Goal: Communication & Community: Answer question/provide support

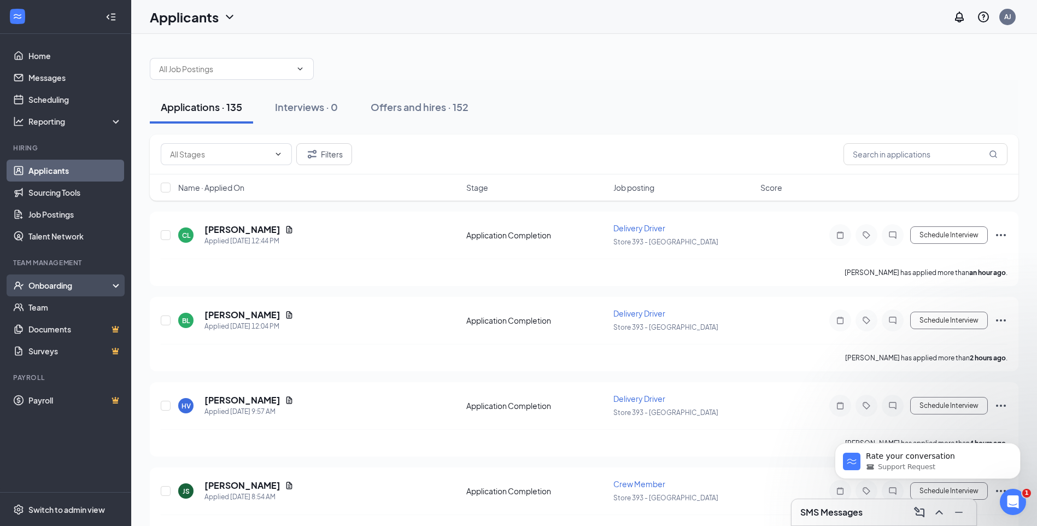
click at [63, 288] on div "Onboarding" at bounding box center [70, 285] width 84 height 11
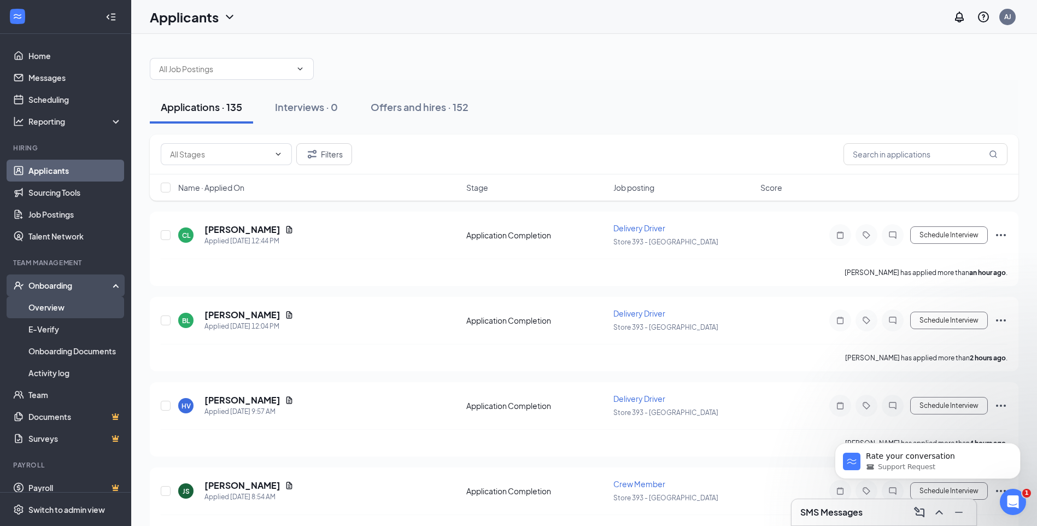
click at [67, 305] on link "Overview" at bounding box center [74, 307] width 93 height 22
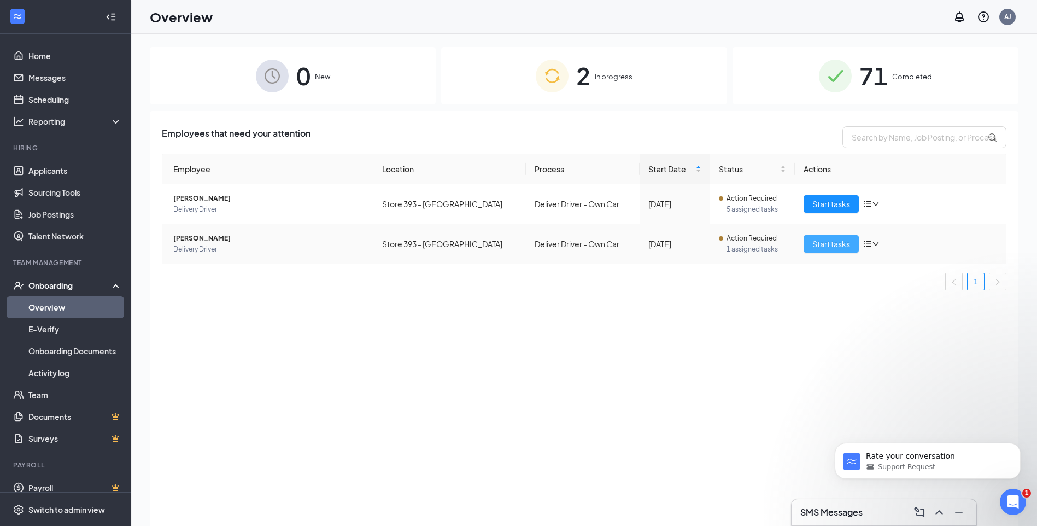
click at [821, 245] on span "Start tasks" at bounding box center [831, 244] width 38 height 12
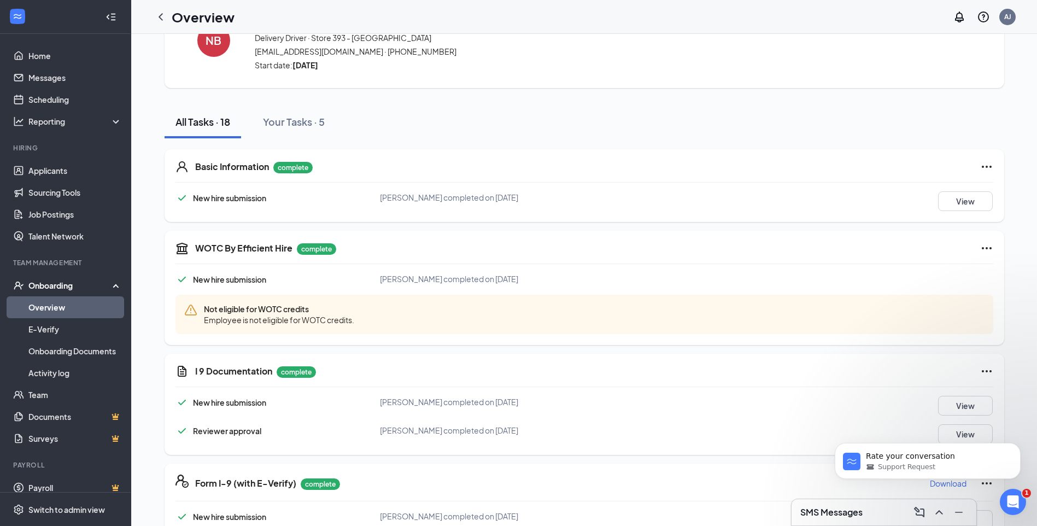
scroll to position [109, 0]
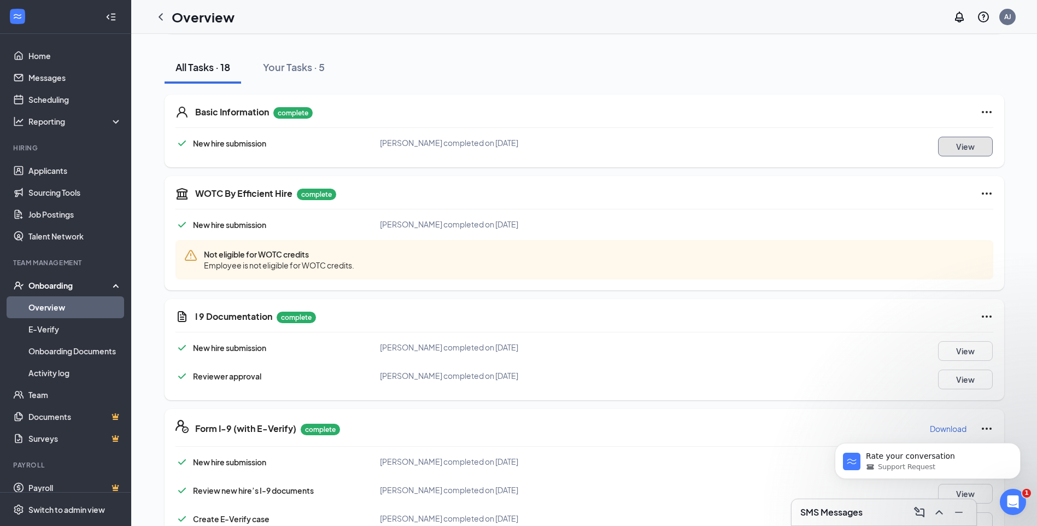
click at [950, 152] on button "View" at bounding box center [965, 147] width 55 height 20
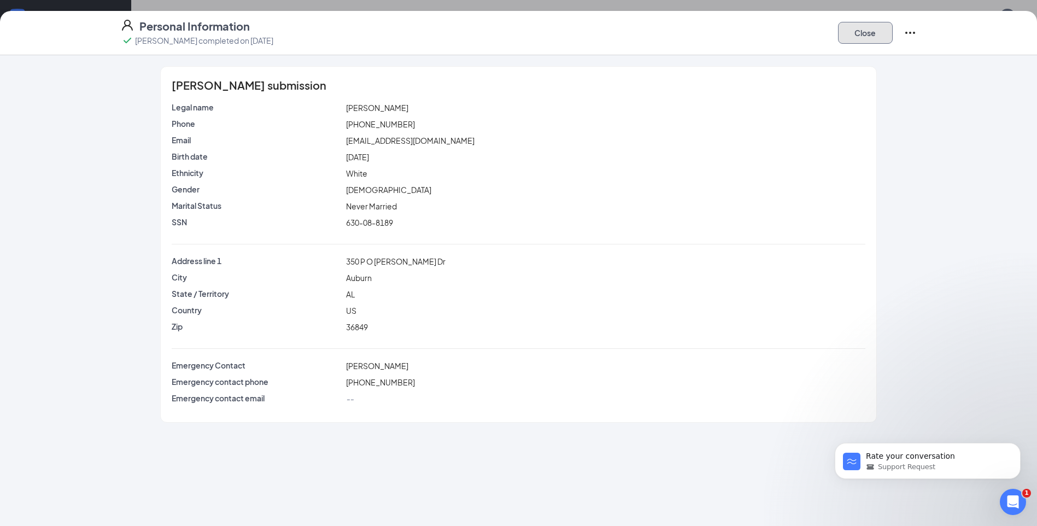
click at [866, 37] on button "Close" at bounding box center [865, 33] width 55 height 22
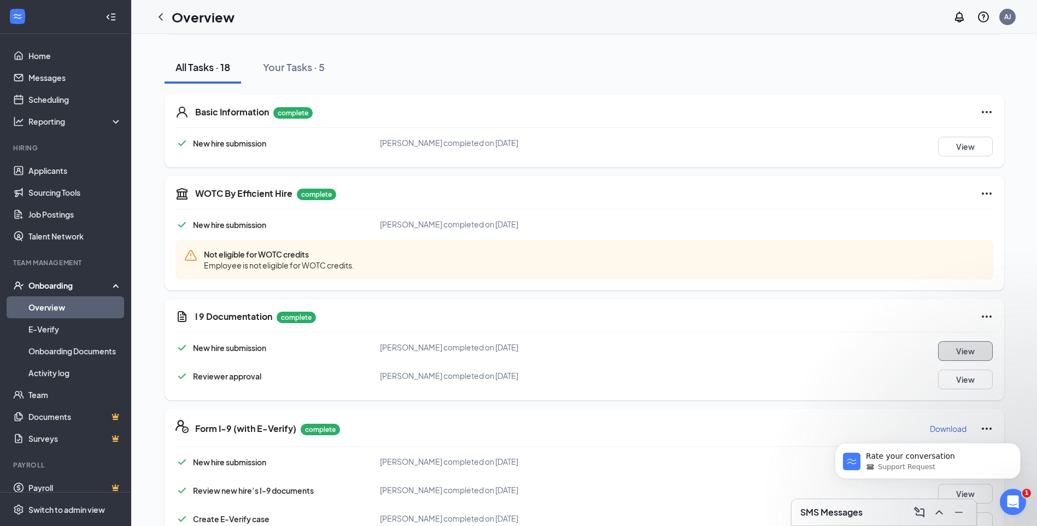
click at [950, 355] on button "View" at bounding box center [965, 351] width 55 height 20
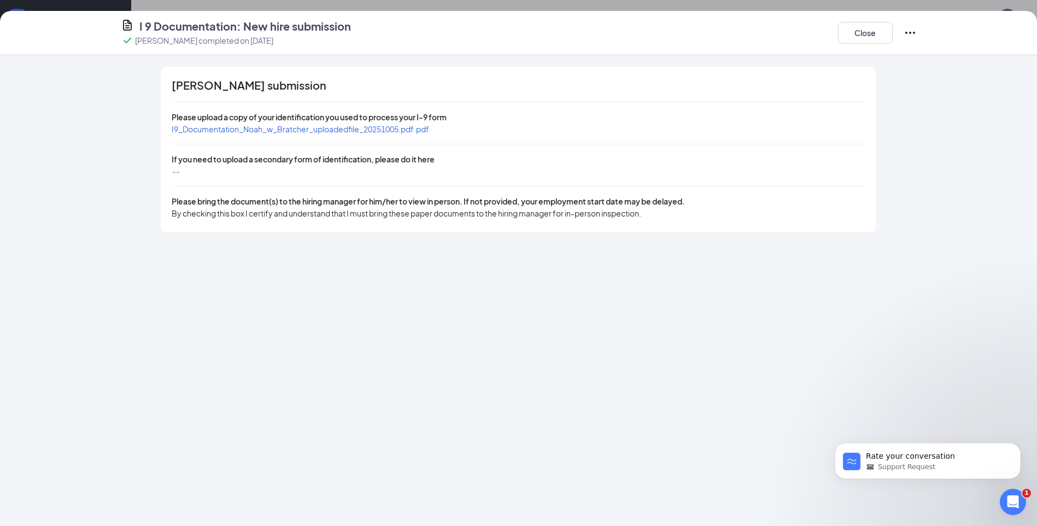
click at [367, 126] on span "I9_Documentation_Noah_w_Bratcher_uploadedfile_20251005.pdf.pdf" at bounding box center [300, 129] width 257 height 10
click at [836, 39] on div "I 9 Documentation: New hire submission [PERSON_NAME] completed on [DATE] Close" at bounding box center [518, 33] width 839 height 28
click at [847, 35] on button "Close" at bounding box center [865, 33] width 55 height 22
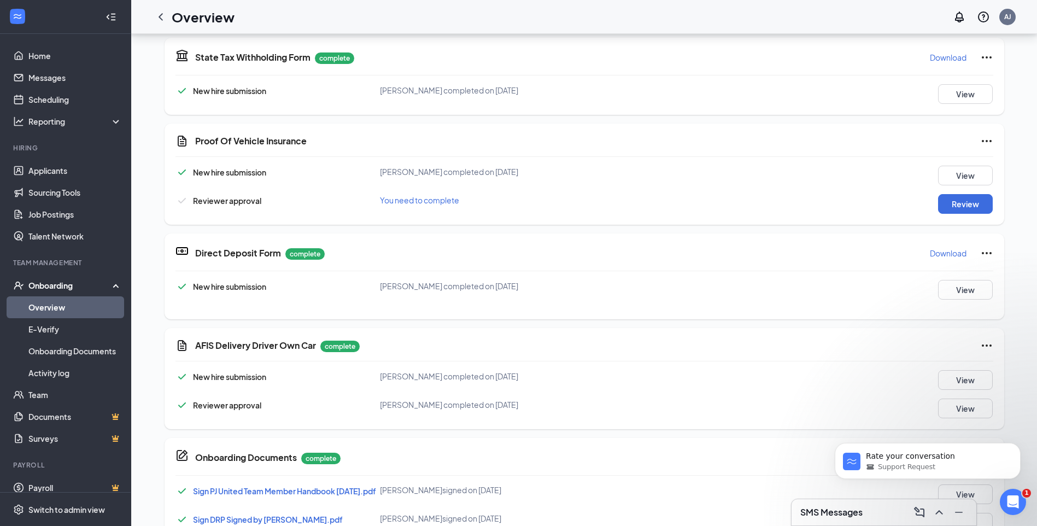
scroll to position [437, 0]
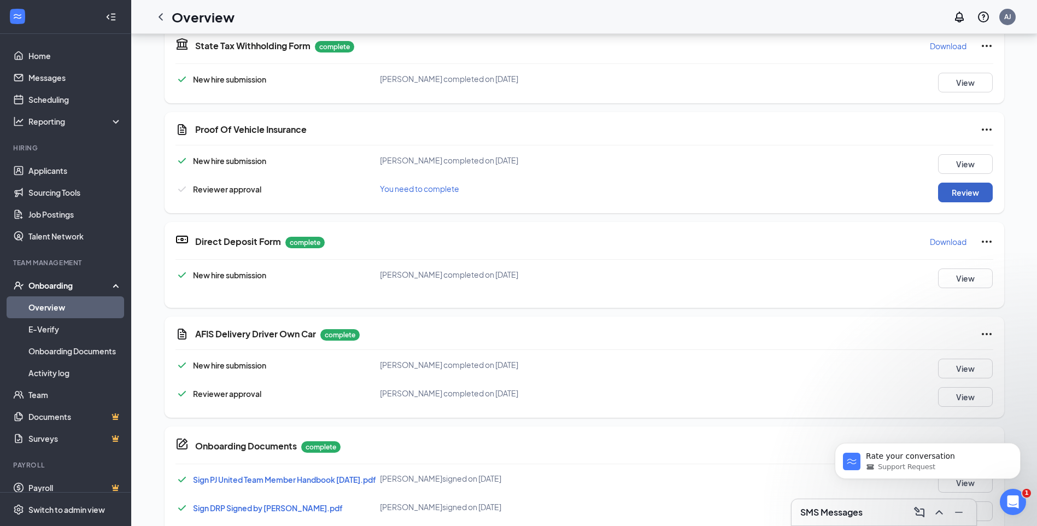
click at [960, 193] on button "Review" at bounding box center [965, 193] width 55 height 20
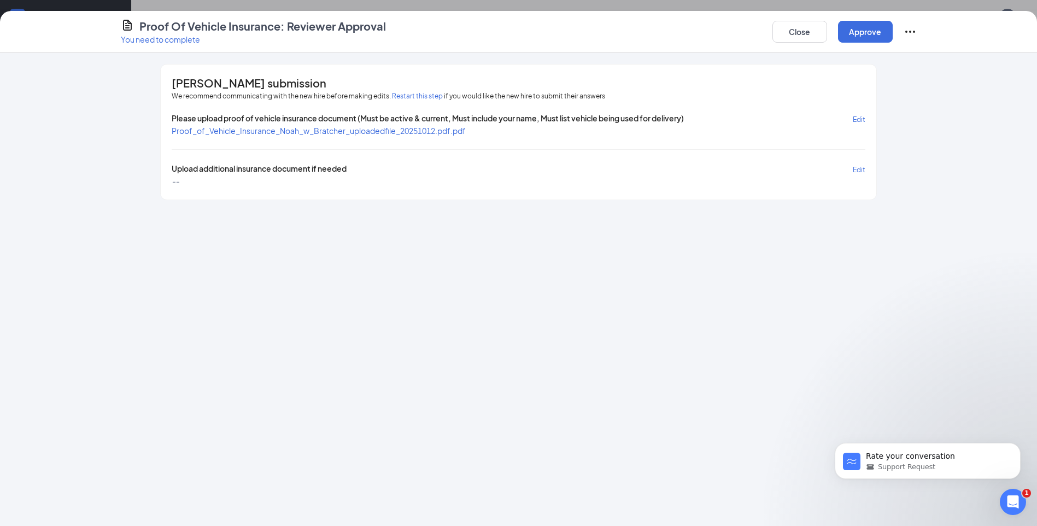
click at [856, 170] on span "Edit" at bounding box center [859, 170] width 13 height 8
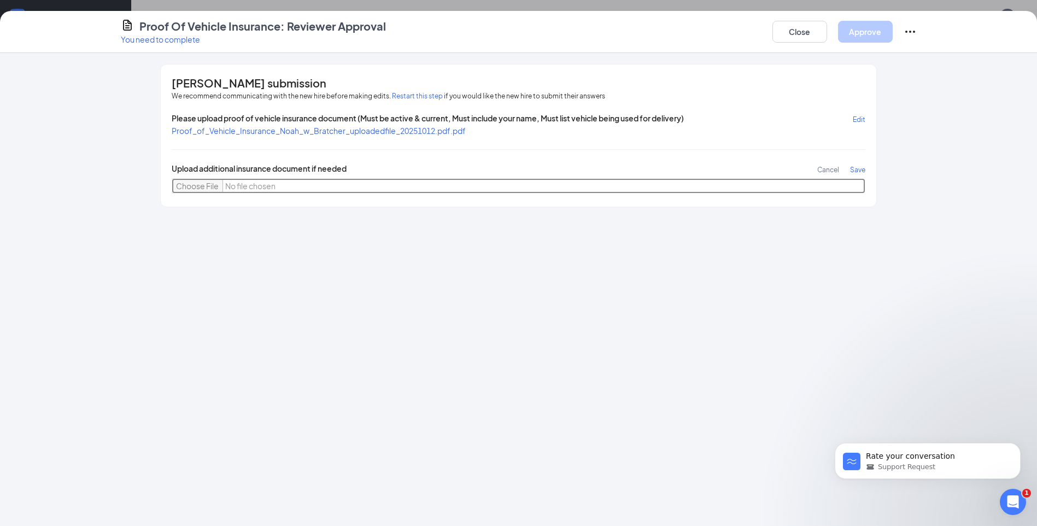
click at [205, 181] on input "file" at bounding box center [518, 185] width 693 height 15
type input "C:\fakepath\noah cover page.jpg"
click at [858, 169] on span "Save" at bounding box center [857, 170] width 15 height 8
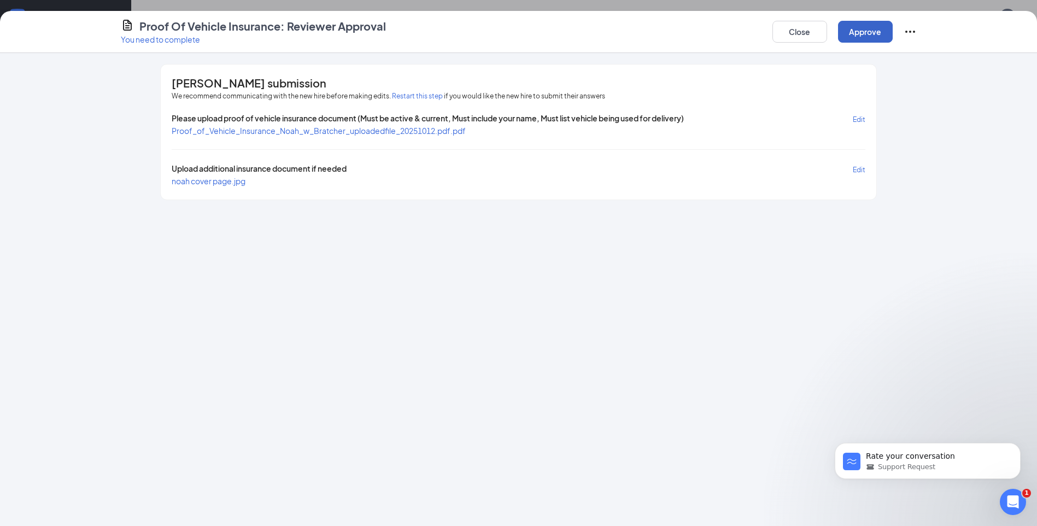
click at [861, 23] on button "Approve" at bounding box center [865, 32] width 55 height 22
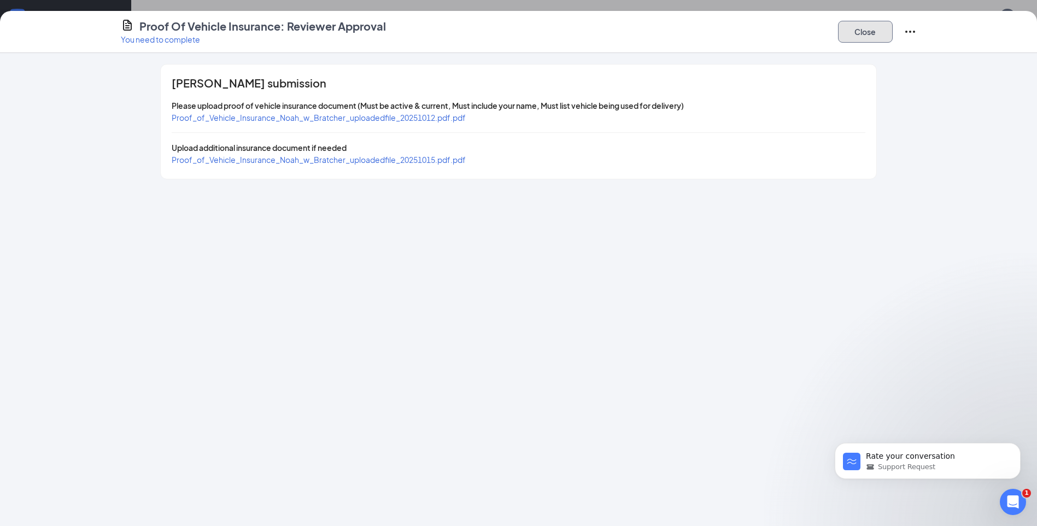
click at [850, 32] on button "Close" at bounding box center [865, 32] width 55 height 22
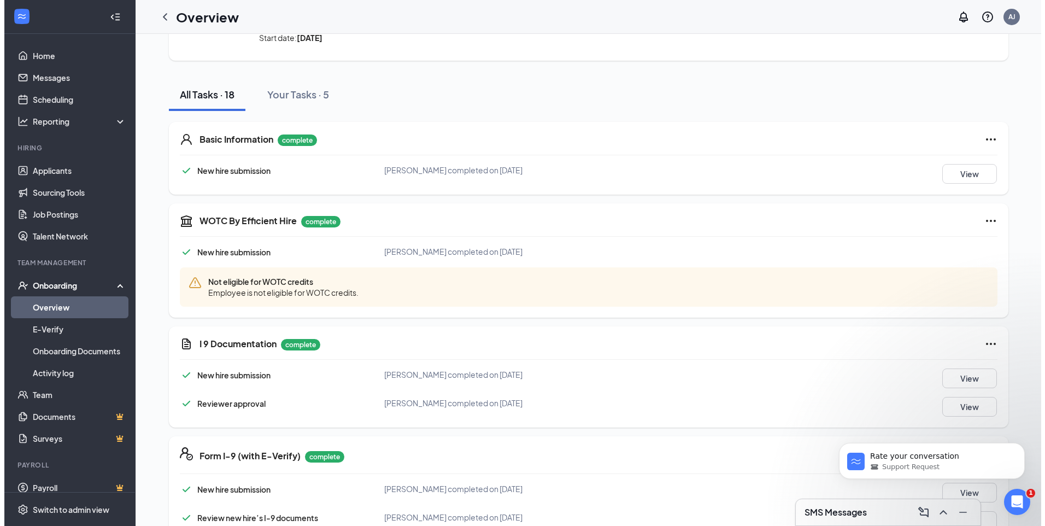
scroll to position [0, 0]
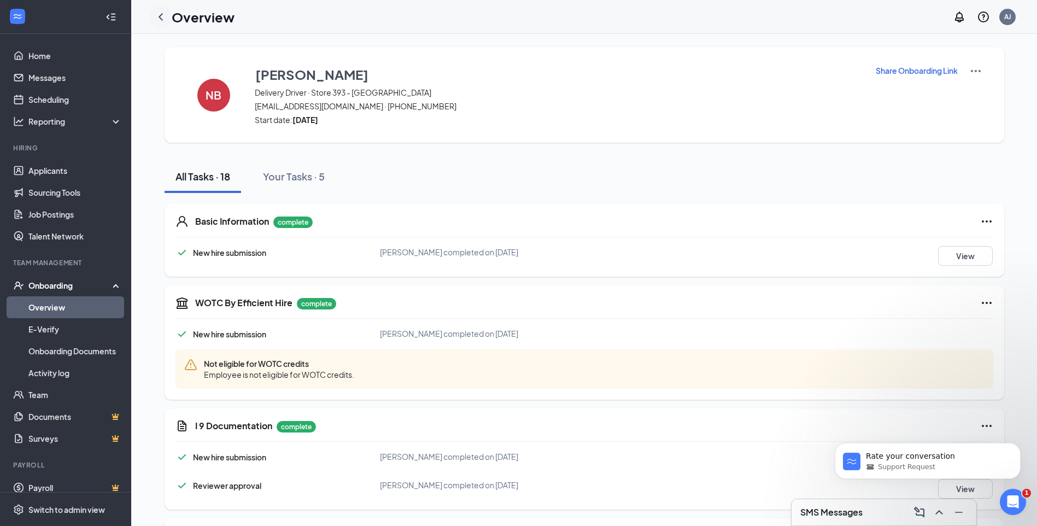
click at [155, 17] on icon "ChevronLeft" at bounding box center [160, 16] width 13 height 13
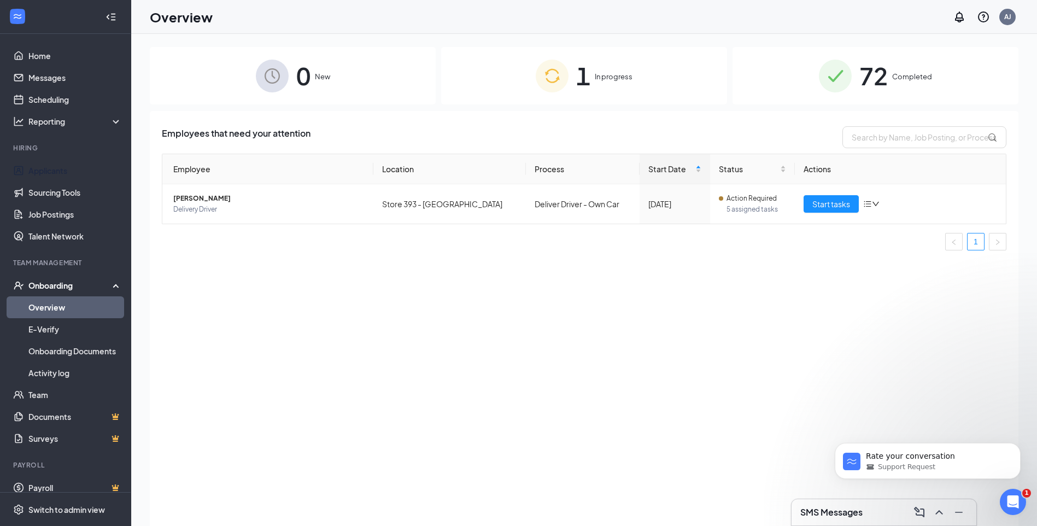
click at [68, 168] on link "Applicants" at bounding box center [74, 171] width 93 height 22
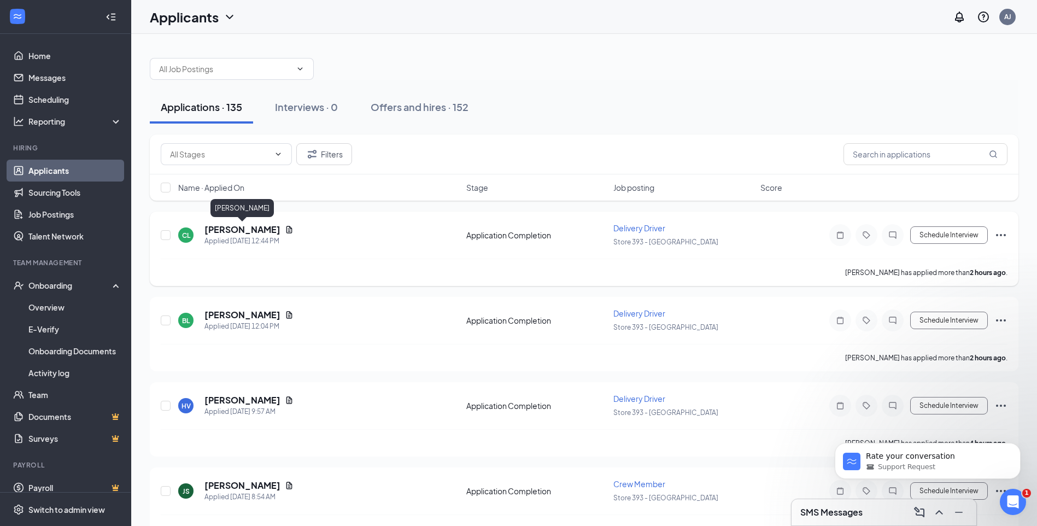
click at [245, 225] on h5 "[PERSON_NAME]" at bounding box center [242, 230] width 76 height 12
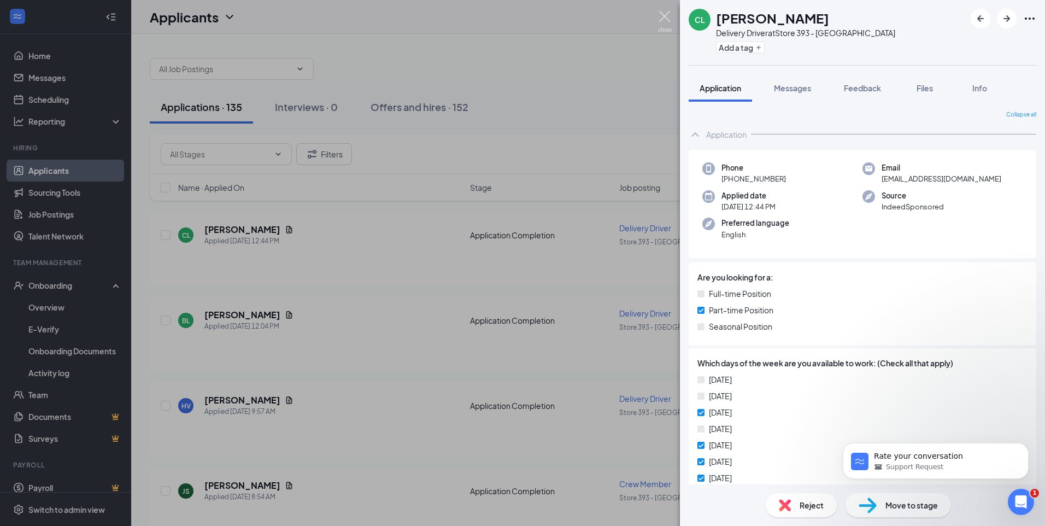
click at [669, 19] on img at bounding box center [665, 21] width 14 height 21
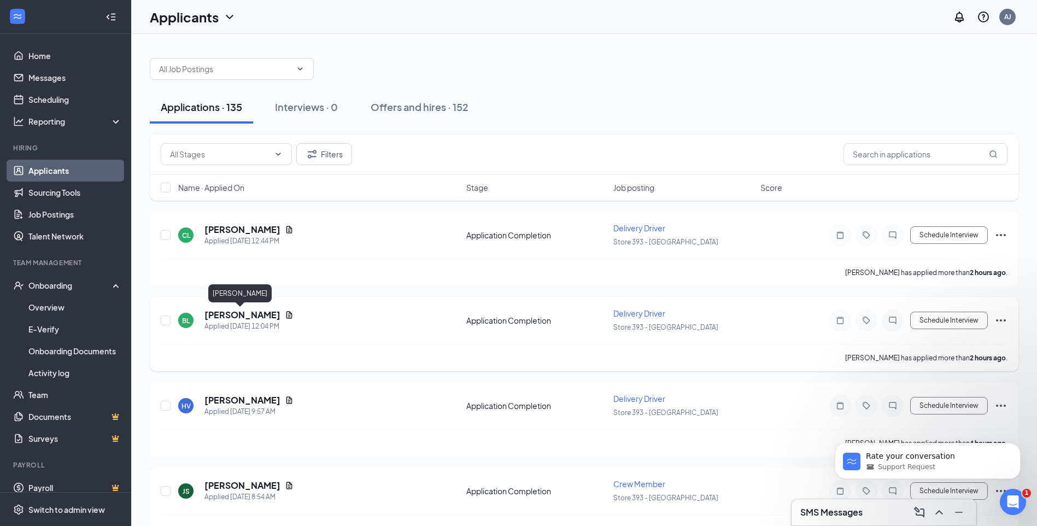
click at [233, 314] on h5 "[PERSON_NAME]" at bounding box center [242, 315] width 76 height 12
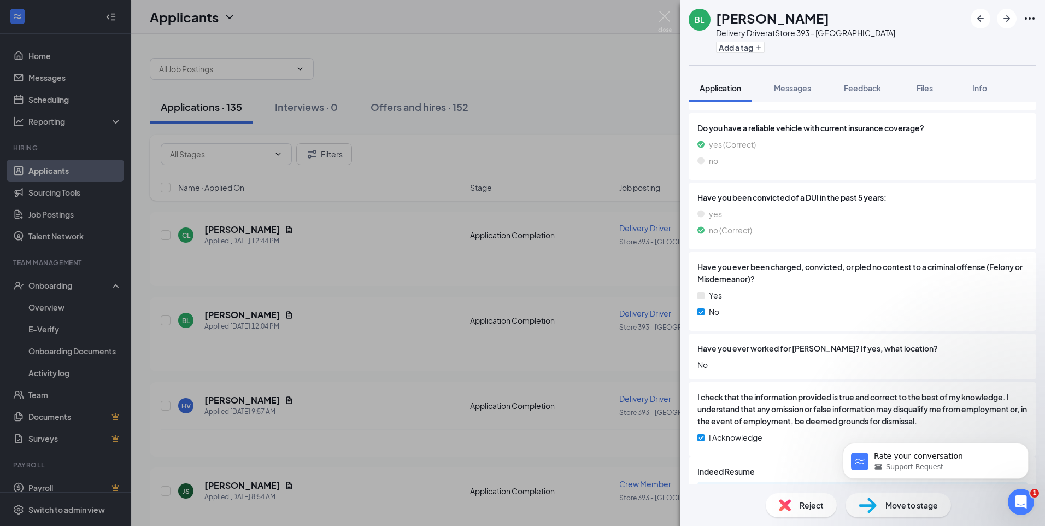
scroll to position [559, 0]
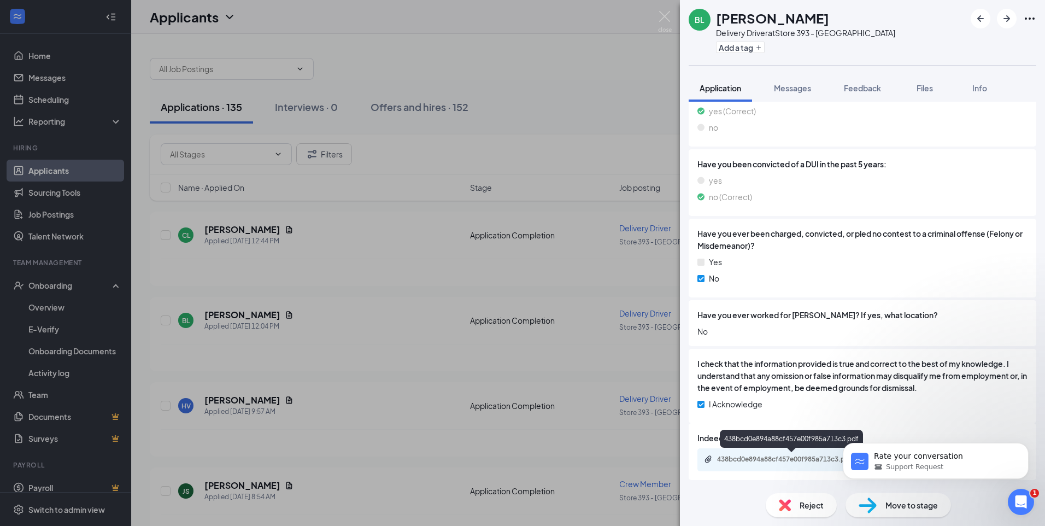
click at [761, 457] on div "438bcd0e894a88cf457e00f985a713c3.pdf" at bounding box center [793, 459] width 153 height 9
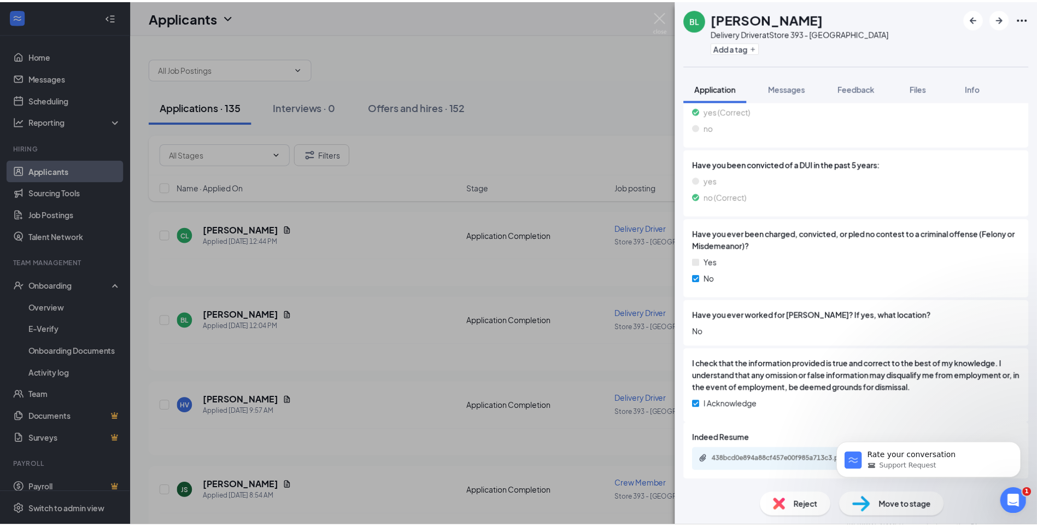
scroll to position [555, 0]
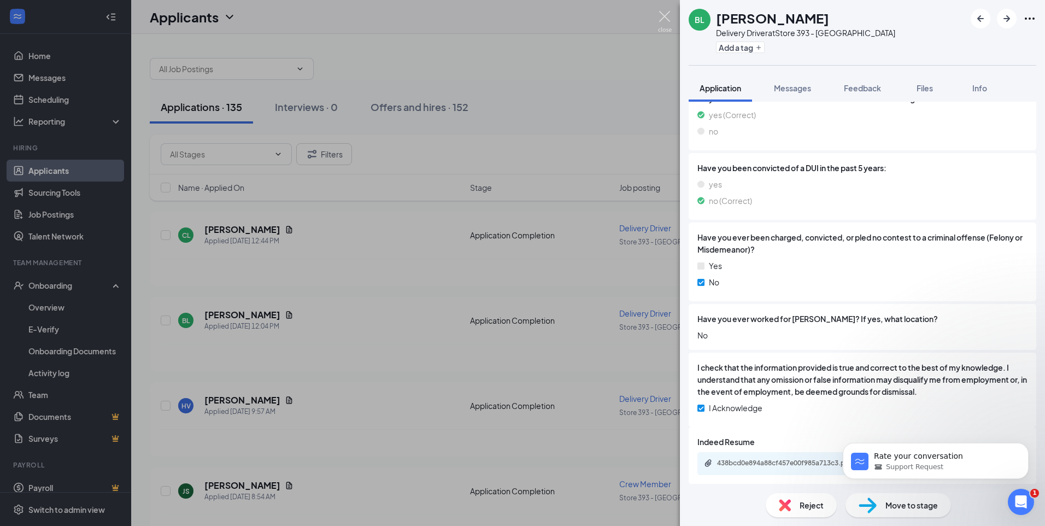
click at [659, 19] on img at bounding box center [665, 21] width 14 height 21
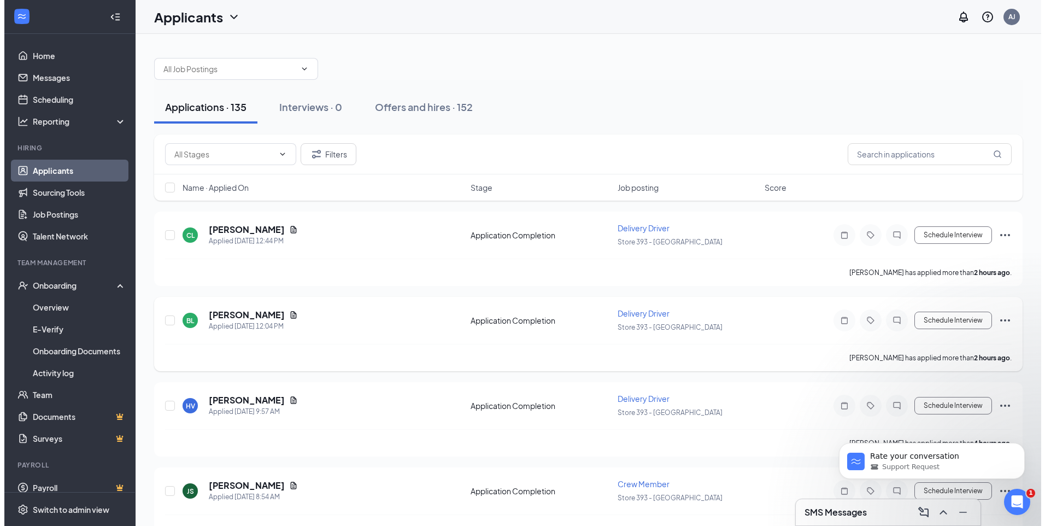
scroll to position [55, 0]
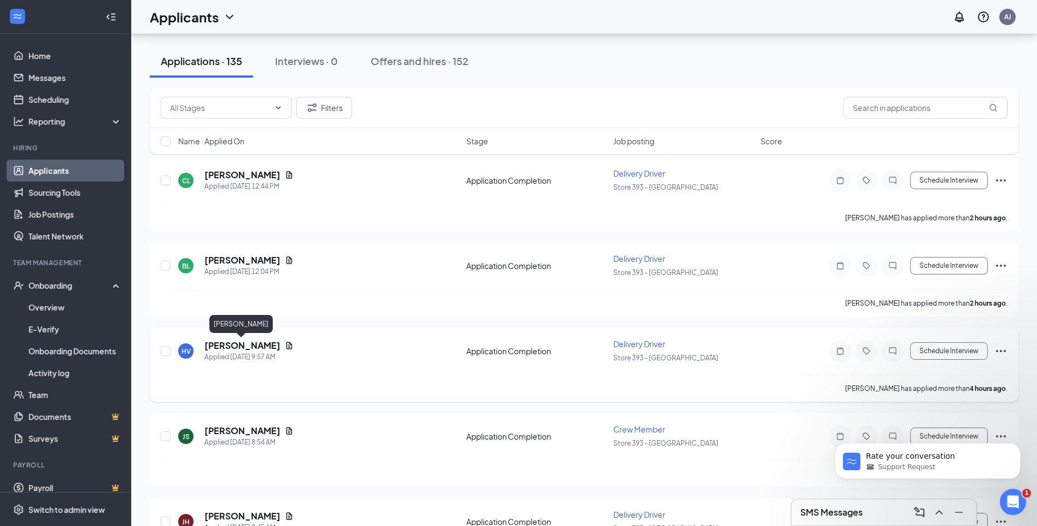
click at [255, 343] on h5 "[PERSON_NAME]" at bounding box center [242, 345] width 76 height 12
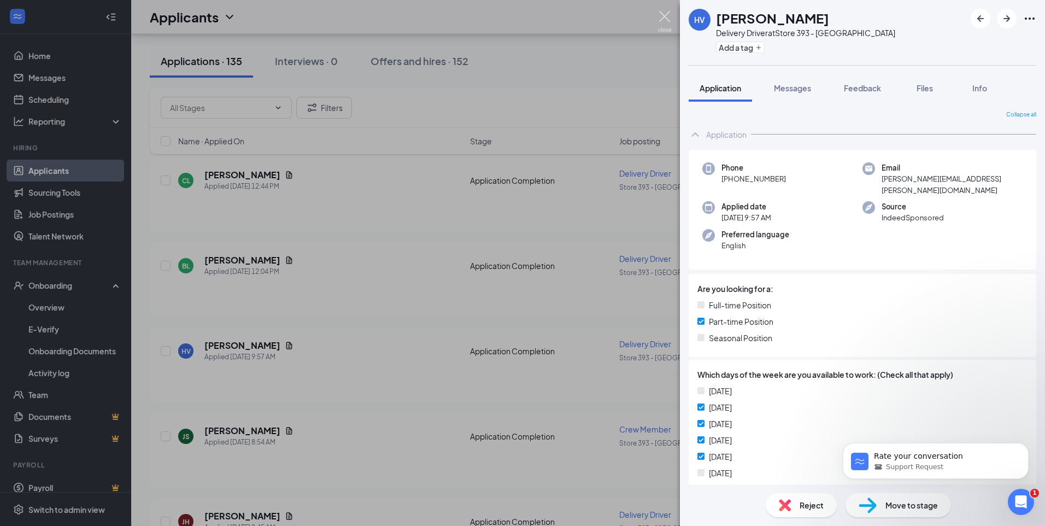
click at [659, 20] on img at bounding box center [665, 21] width 14 height 21
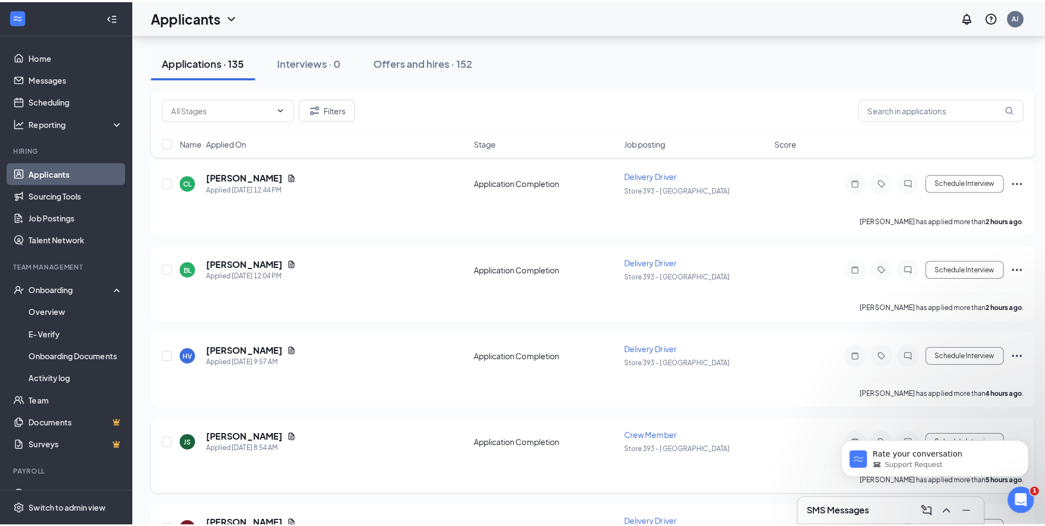
scroll to position [109, 0]
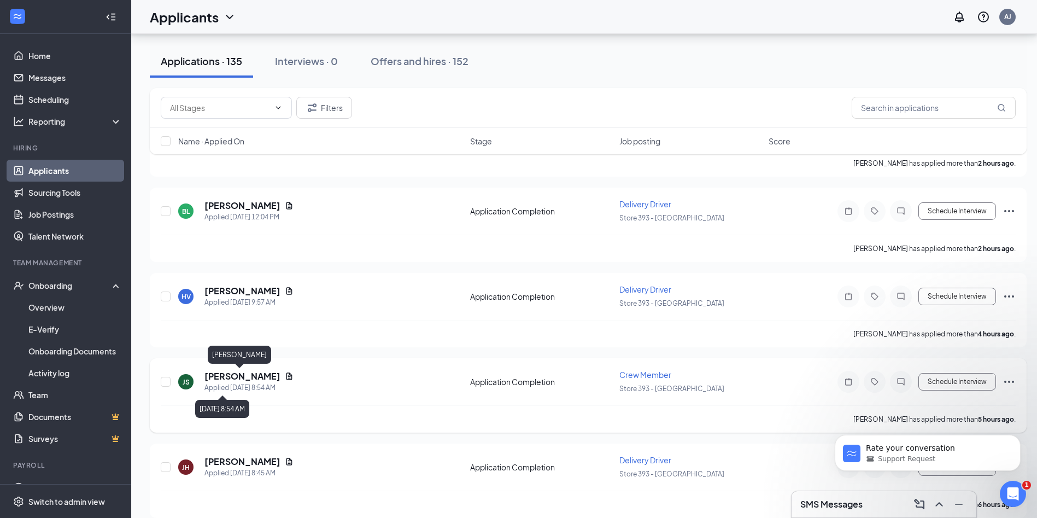
click at [226, 378] on h5 "[PERSON_NAME]" at bounding box center [242, 376] width 76 height 12
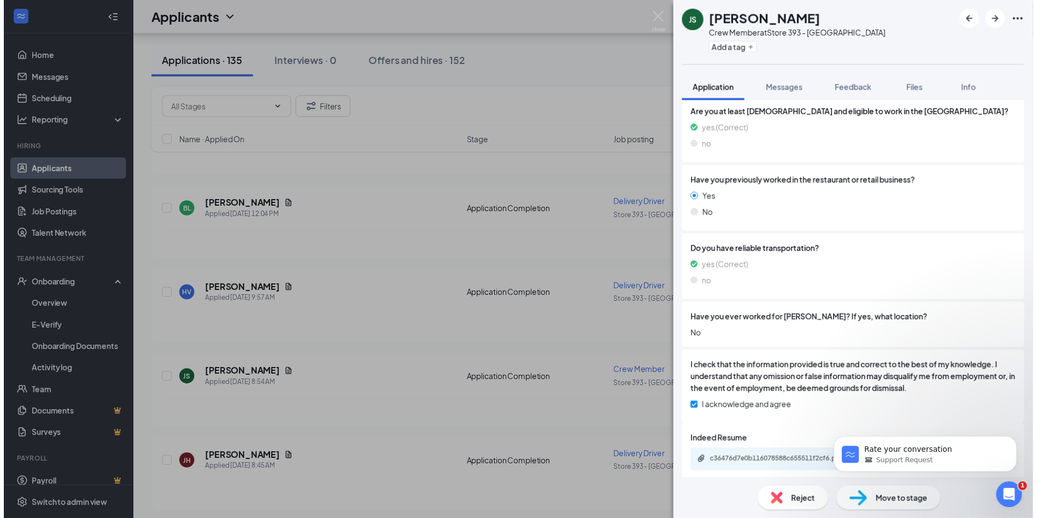
scroll to position [318, 0]
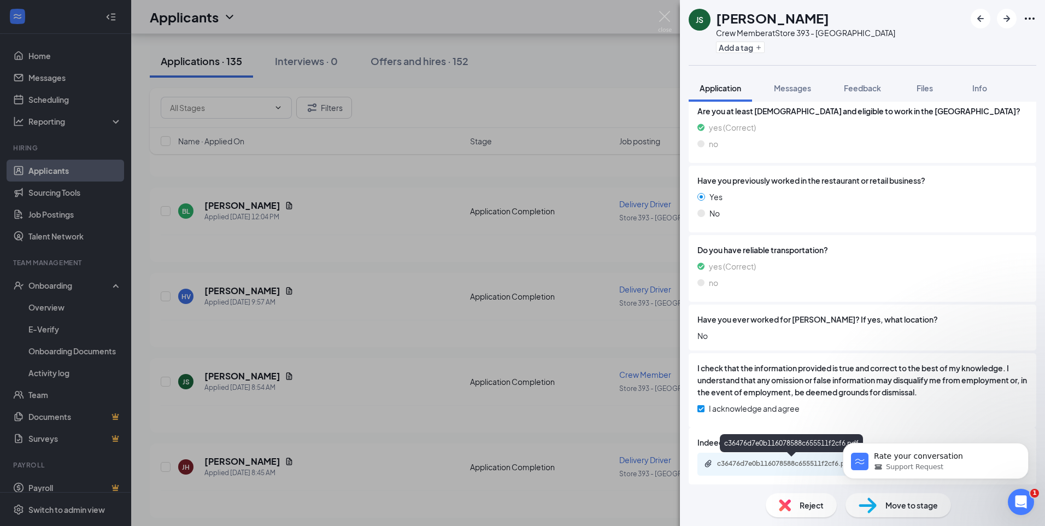
click at [779, 465] on div "c36476d7e0b116078588c655511f2cf6.pdf" at bounding box center [793, 463] width 153 height 9
click at [660, 16] on img at bounding box center [665, 21] width 14 height 21
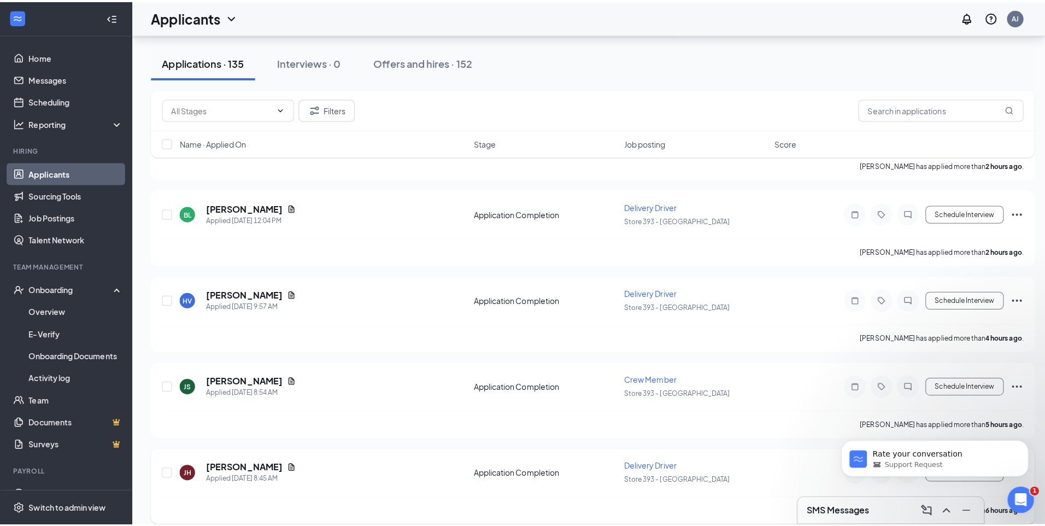
scroll to position [164, 0]
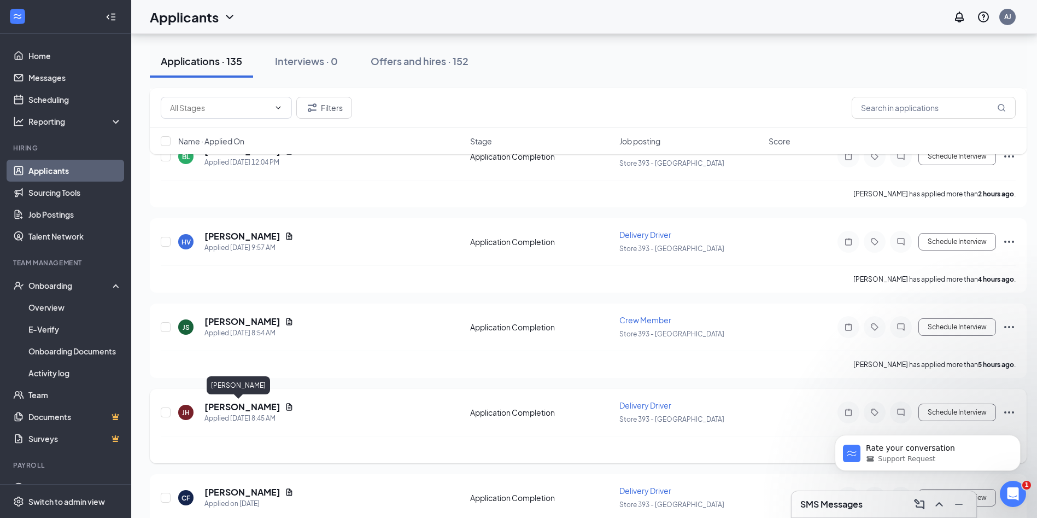
click at [239, 408] on h5 "[PERSON_NAME]" at bounding box center [242, 407] width 76 height 12
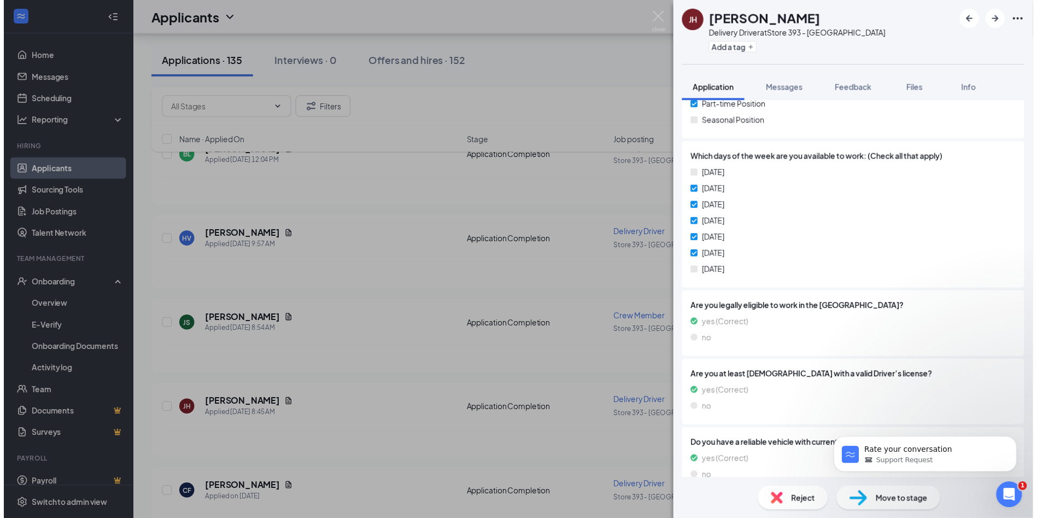
scroll to position [164, 0]
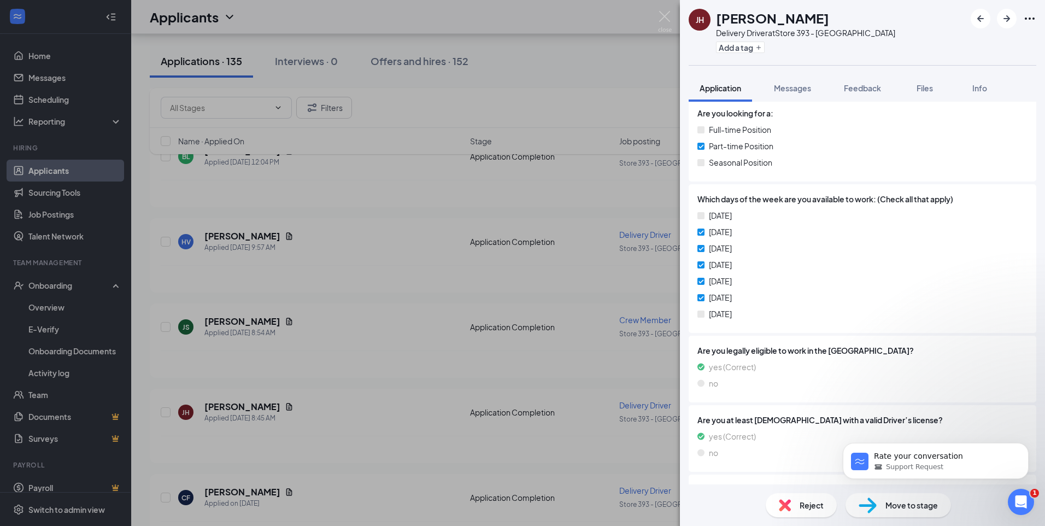
click at [666, 27] on img at bounding box center [665, 21] width 14 height 21
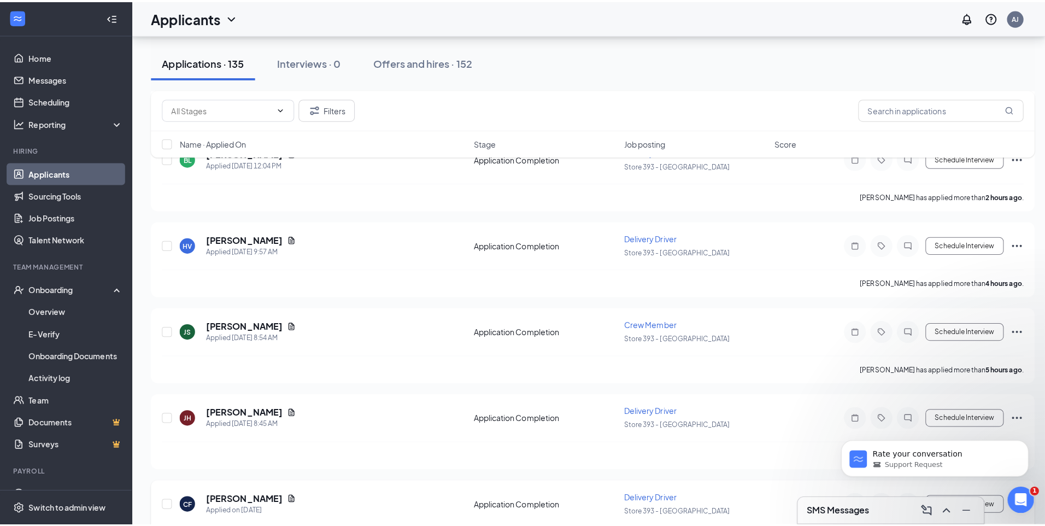
scroll to position [219, 0]
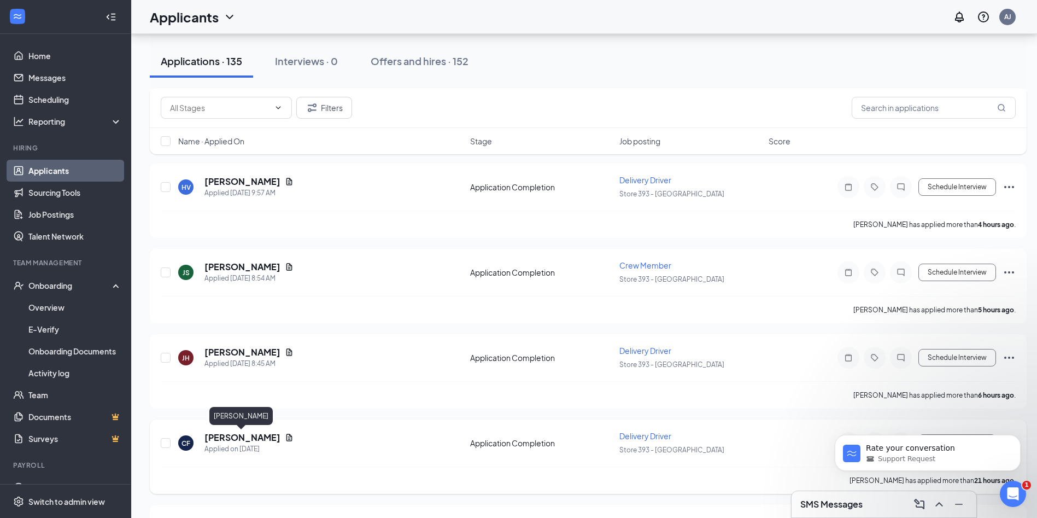
click at [250, 434] on h5 "[PERSON_NAME]" at bounding box center [242, 437] width 76 height 12
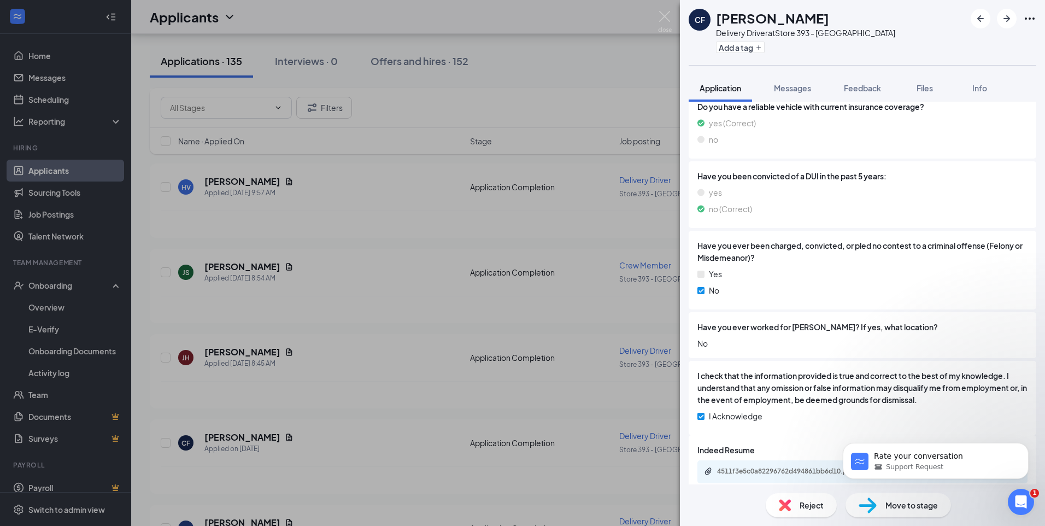
scroll to position [559, 0]
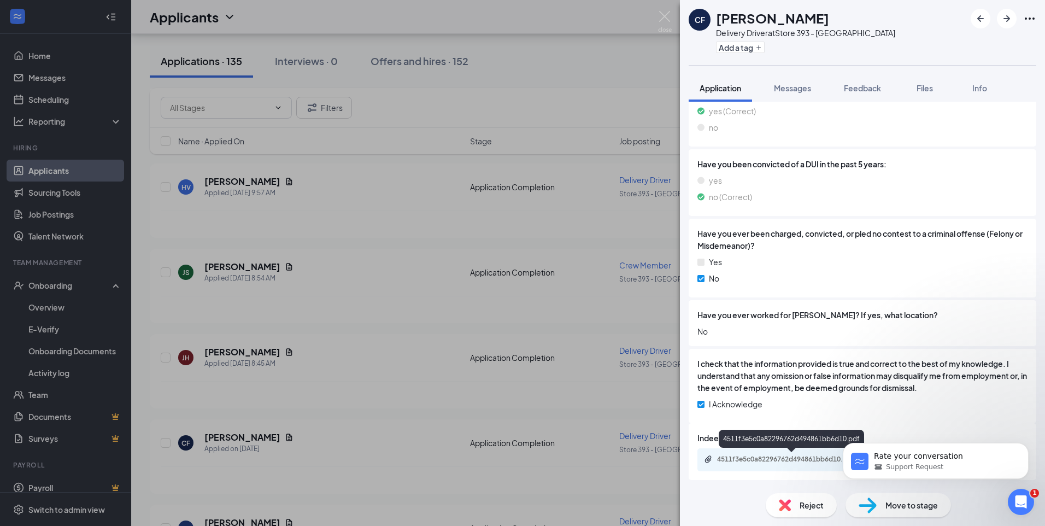
click at [795, 462] on div "4511f3e5c0a82296762d494861bb6d10.pdf" at bounding box center [793, 459] width 153 height 9
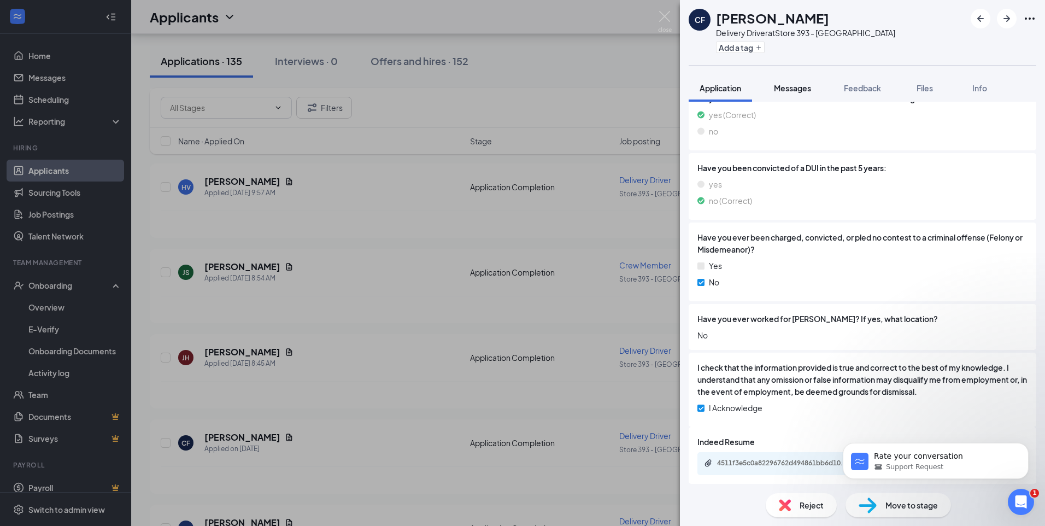
click at [794, 87] on span "Messages" at bounding box center [792, 88] width 37 height 10
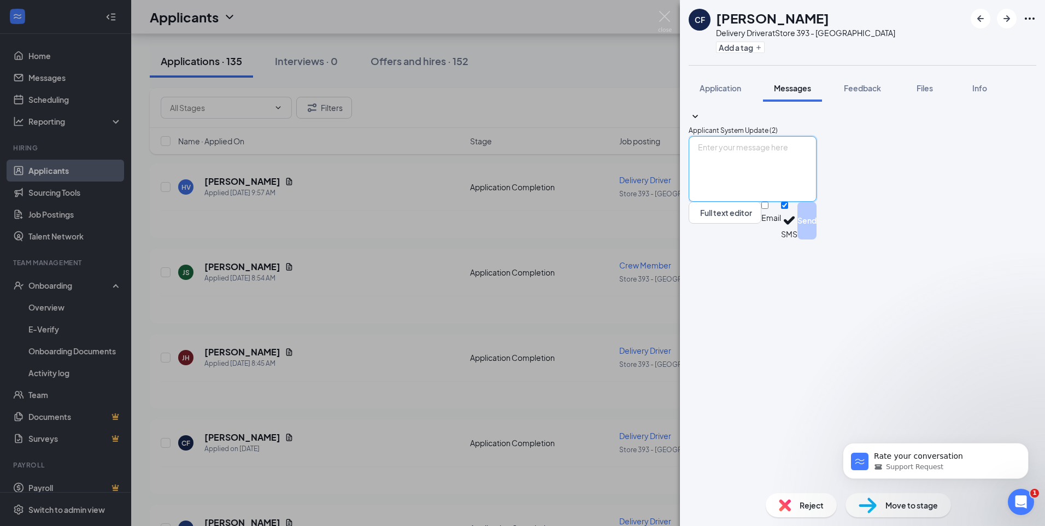
click at [816, 202] on textarea at bounding box center [753, 169] width 128 height 66
click at [816, 202] on textarea "Thank you for your application could you come in [DATE] at 1 for an interview?" at bounding box center [753, 169] width 128 height 66
type textarea "Thank you for your application could you come in [DATE] at 1 for an interview?"
click at [1025, 449] on button "Dismiss notification" at bounding box center [1025, 446] width 14 height 14
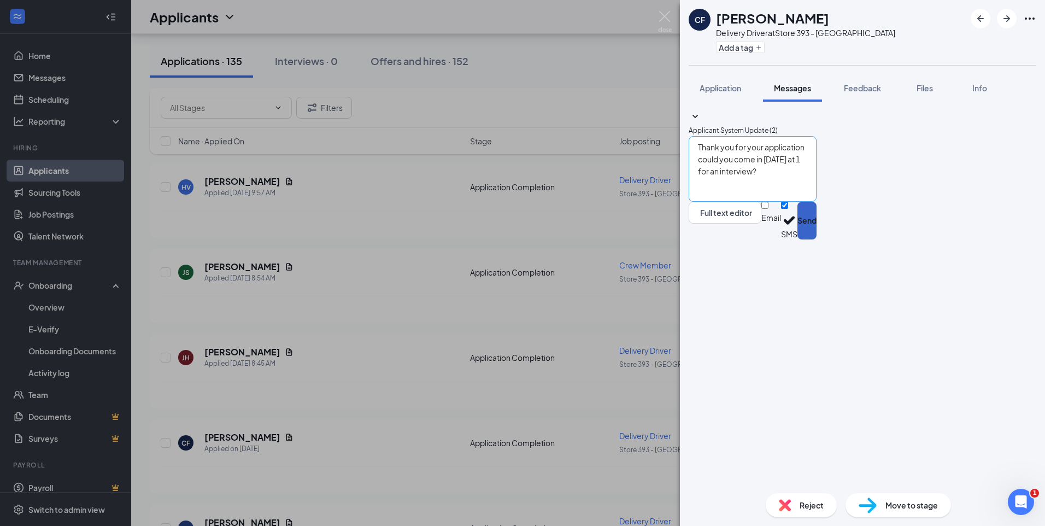
click at [816, 239] on button "Send" at bounding box center [806, 221] width 19 height 38
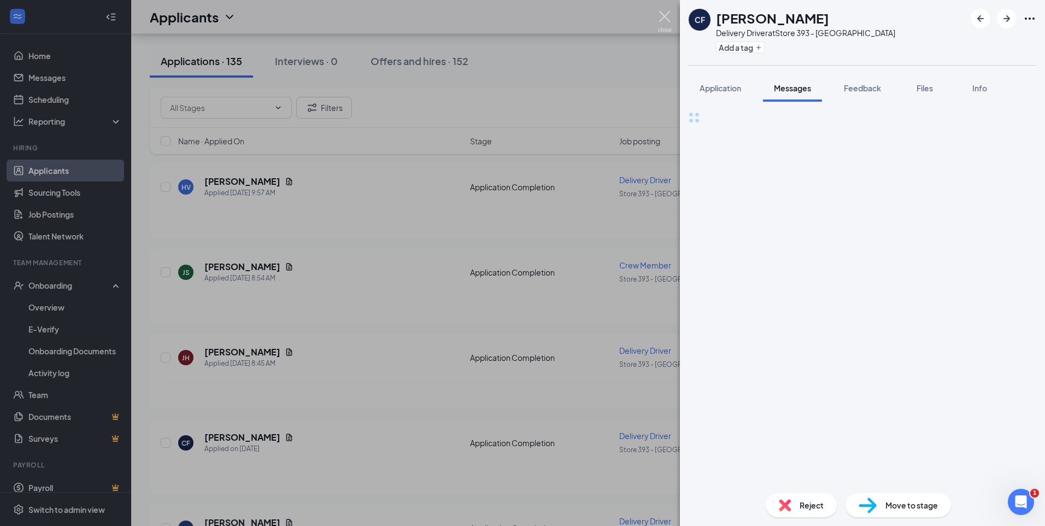
click at [665, 16] on img at bounding box center [665, 21] width 14 height 21
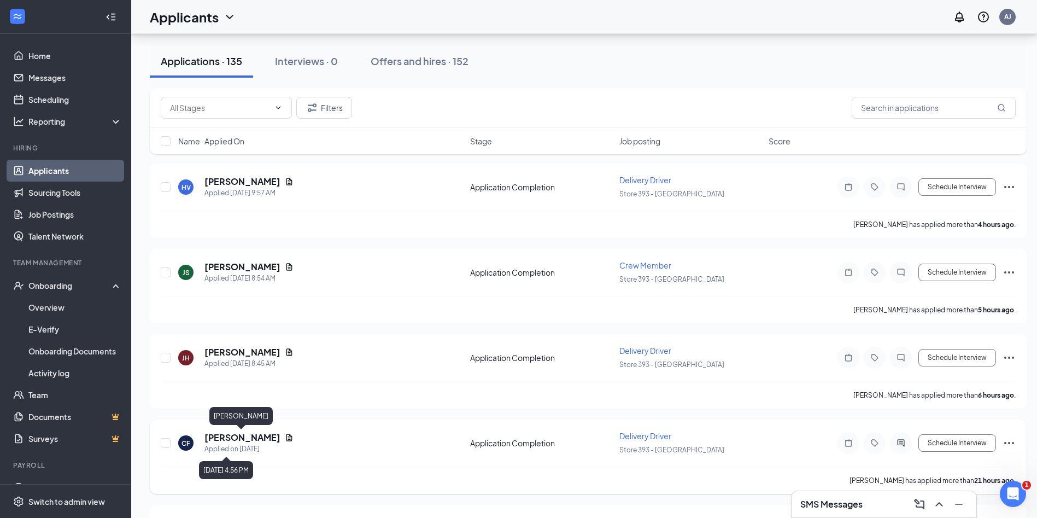
click at [254, 437] on h5 "[PERSON_NAME]" at bounding box center [242, 437] width 76 height 12
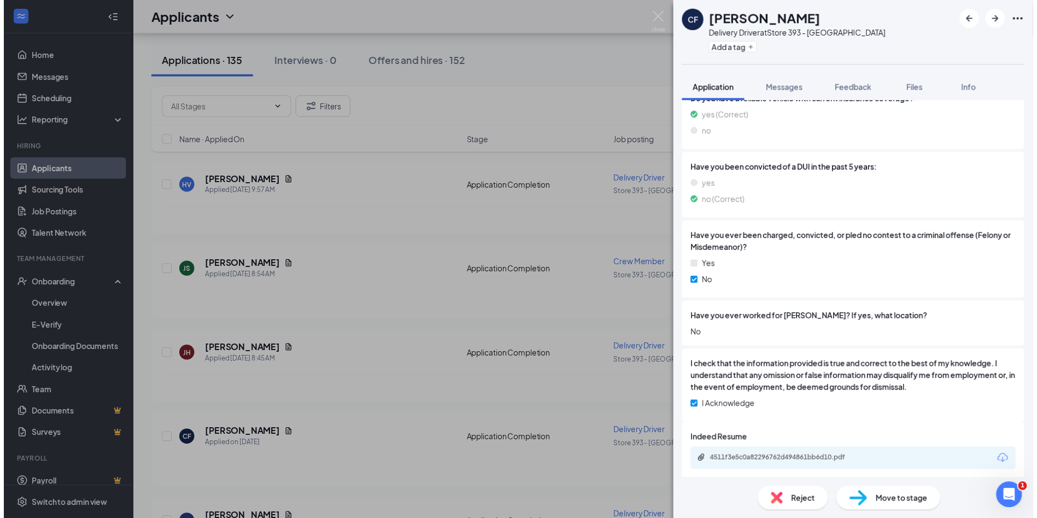
scroll to position [554, 0]
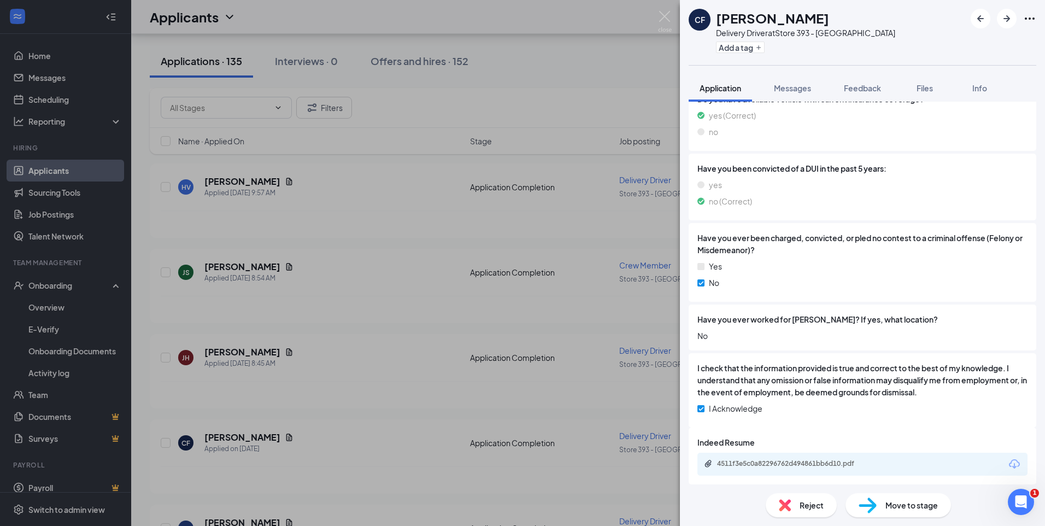
click at [776, 460] on div "4511f3e5c0a82296762d494861bb6d10.pdf" at bounding box center [793, 463] width 153 height 9
click at [660, 17] on img at bounding box center [665, 21] width 14 height 21
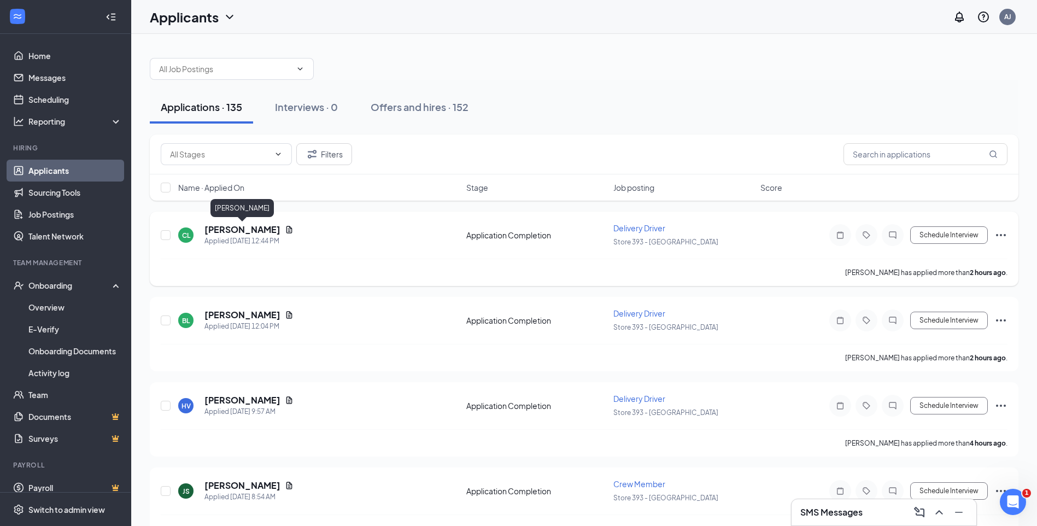
click at [249, 230] on h5 "[PERSON_NAME]" at bounding box center [242, 230] width 76 height 12
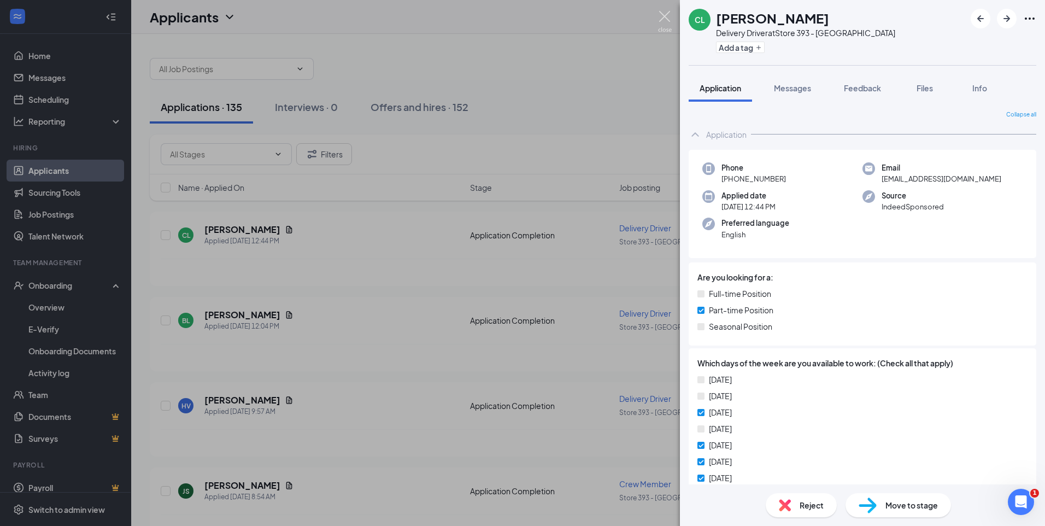
click at [668, 24] on img at bounding box center [665, 21] width 14 height 21
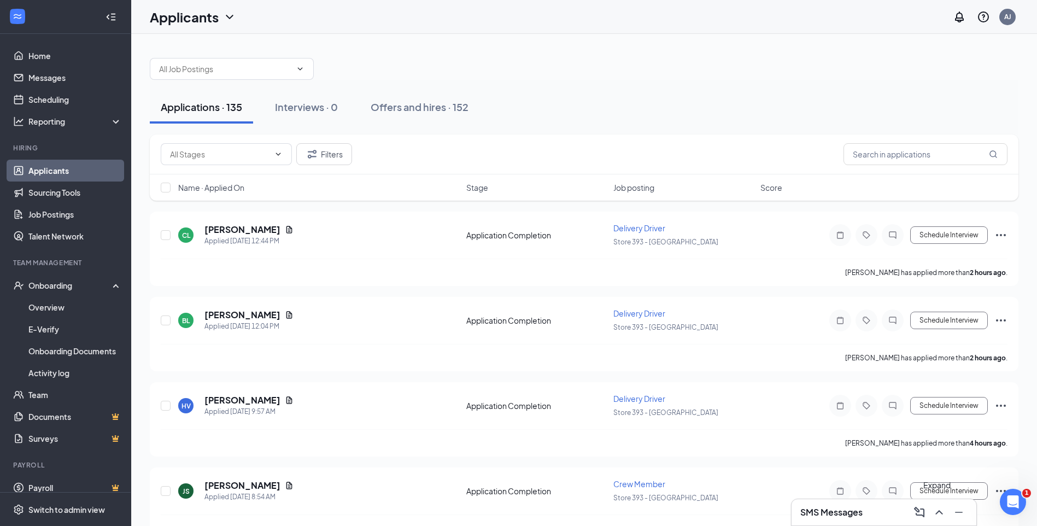
click at [934, 519] on button at bounding box center [938, 511] width 17 height 17
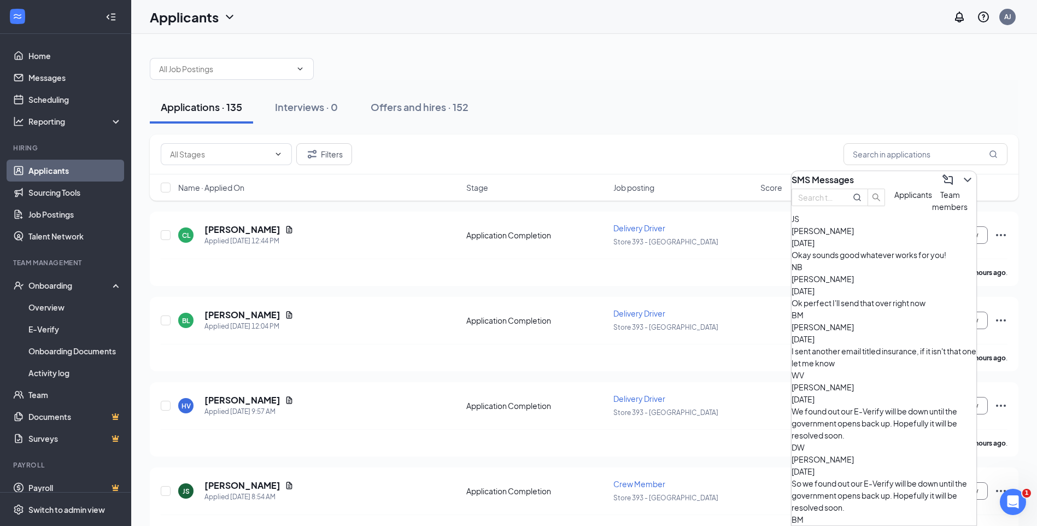
click at [854, 284] on span "[PERSON_NAME]" at bounding box center [822, 279] width 62 height 10
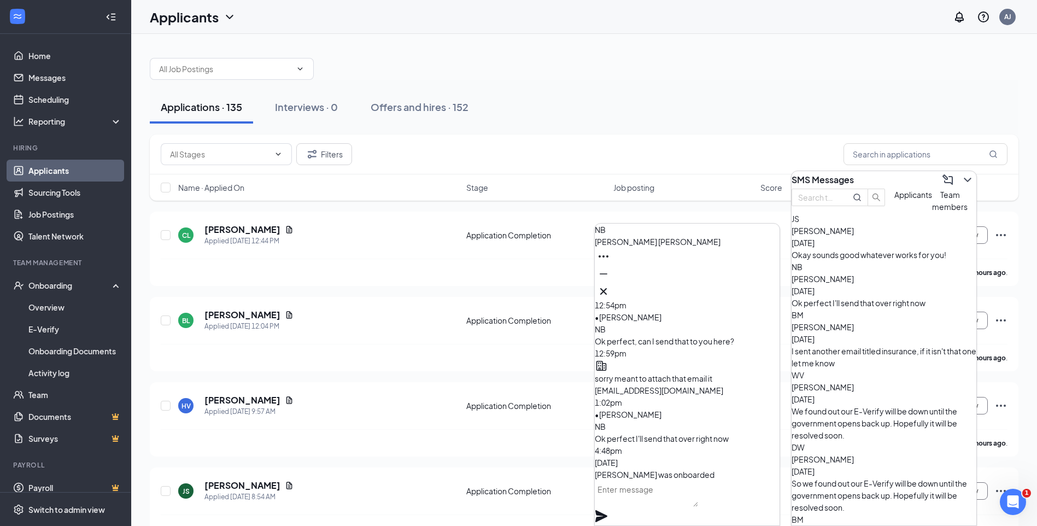
click at [698, 504] on textarea at bounding box center [646, 493] width 103 height 26
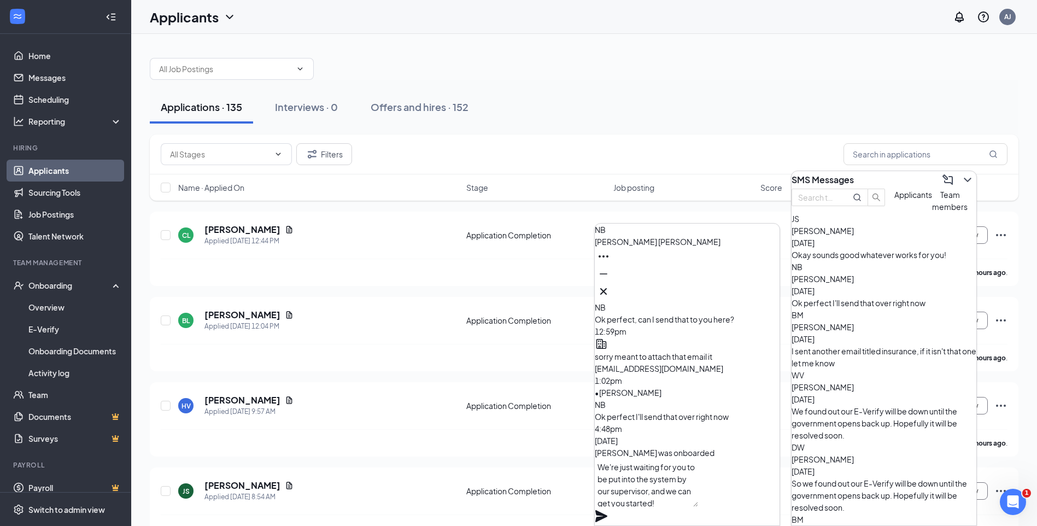
click at [698, 507] on textarea "We're just waiting for you to be put into the system by our supervisor, and we …" at bounding box center [646, 482] width 103 height 48
drag, startPoint x: 725, startPoint y: 508, endPoint x: 618, endPoint y: 468, distance: 114.5
click at [618, 468] on div "We're just waiting for you to be put into the system by our supervisor, and we …" at bounding box center [687, 491] width 185 height 67
type textarea "We're just waiting for you to be put into the system by our supervisor, and we …"
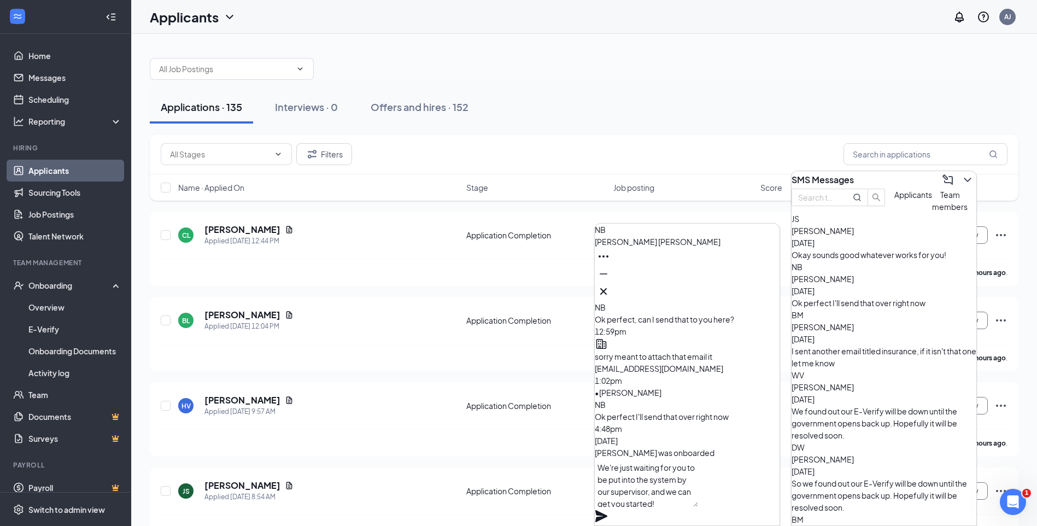
click at [720, 434] on div "[DATE]" at bounding box center [687, 440] width 185 height 12
drag, startPoint x: 720, startPoint y: 503, endPoint x: 609, endPoint y: 473, distance: 114.9
click at [609, 473] on textarea "We're just waiting for you to be put into the system by our supervisor, and we …" at bounding box center [646, 482] width 103 height 48
click at [698, 507] on textarea "We're just waiting for you to be put into the system by our supervisor, and we …" at bounding box center [646, 482] width 103 height 48
click at [607, 510] on icon "Plane" at bounding box center [601, 516] width 12 height 12
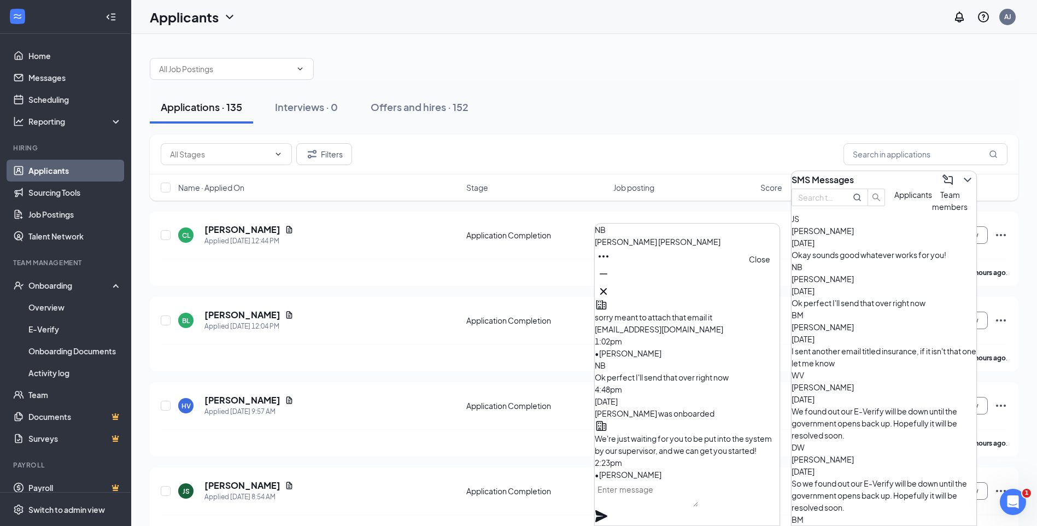
click at [610, 285] on icon "Cross" at bounding box center [603, 291] width 13 height 13
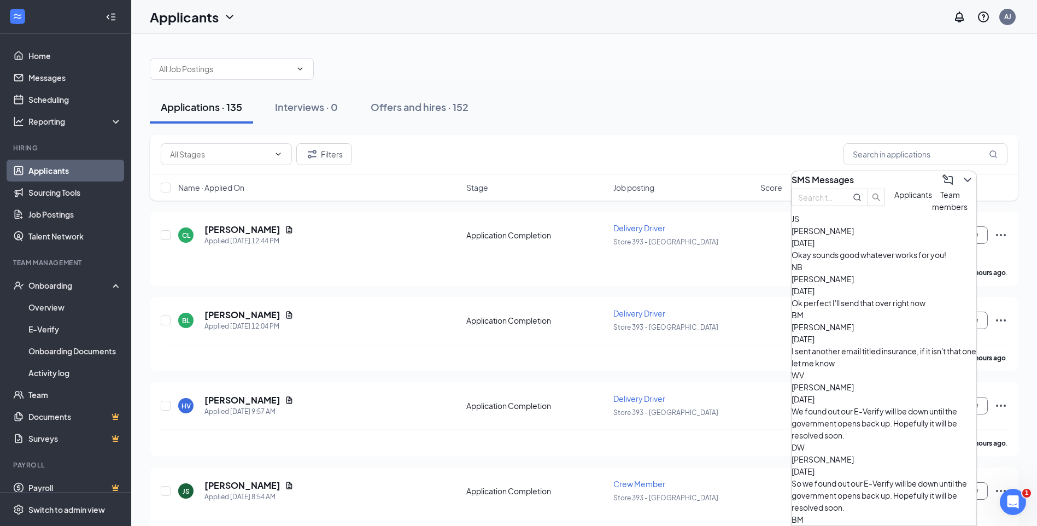
click at [880, 345] on div "I sent another email titled insurance, if it isn't that one let me know" at bounding box center [883, 357] width 185 height 24
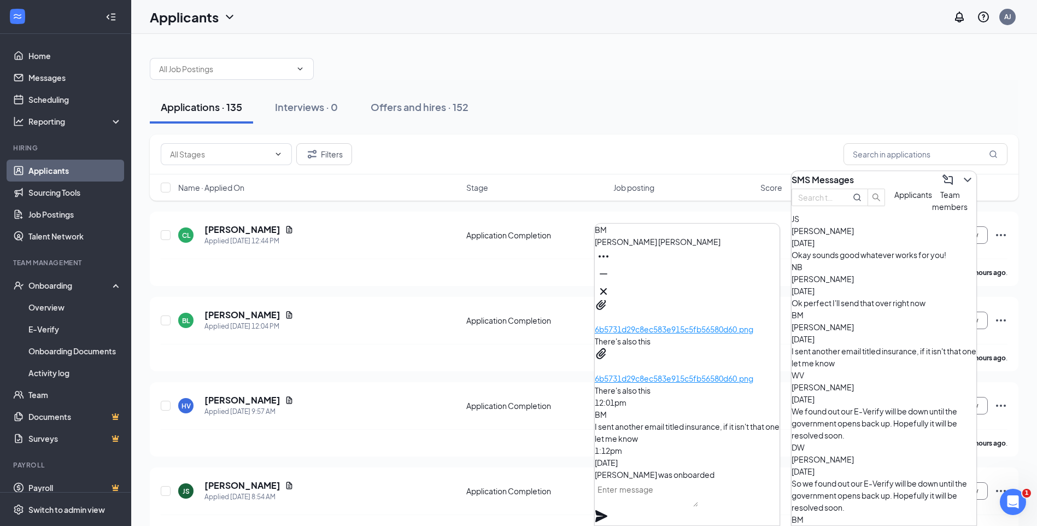
paste textarea "We're just waiting for you to be put into the system by our supervisor, and we …"
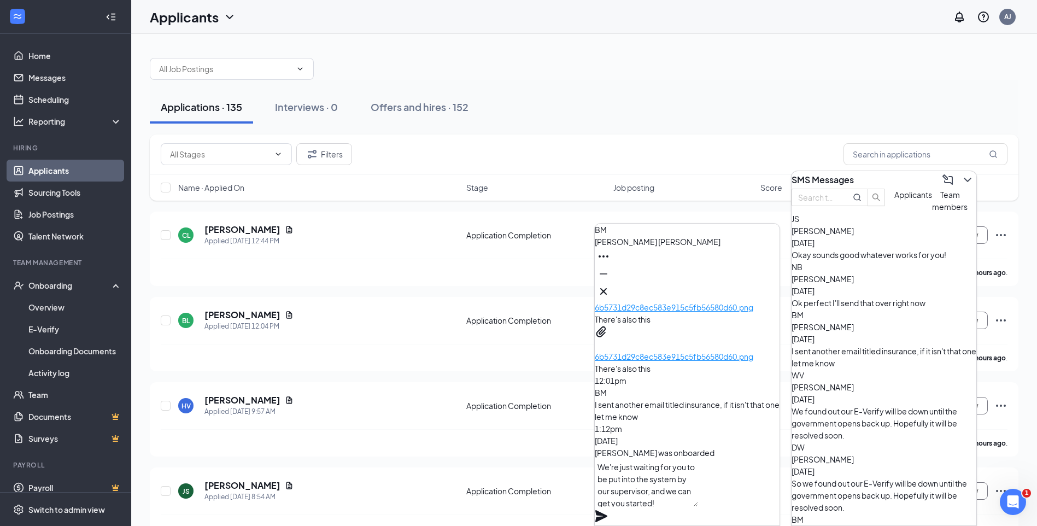
type textarea "We're just waiting for you to be put into the system by our supervisor, and we …"
click at [607, 510] on icon "Plane" at bounding box center [601, 516] width 12 height 12
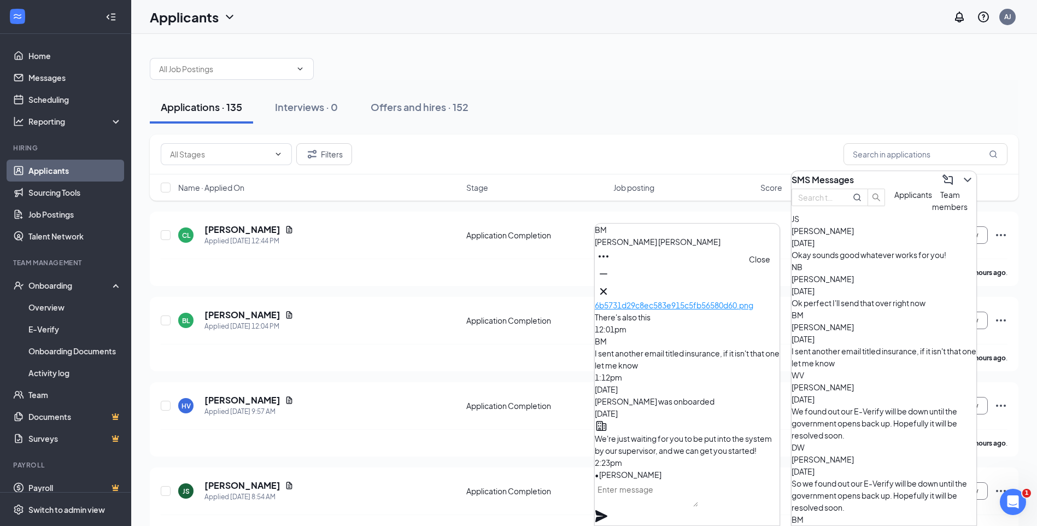
click at [610, 285] on icon "Cross" at bounding box center [603, 291] width 13 height 13
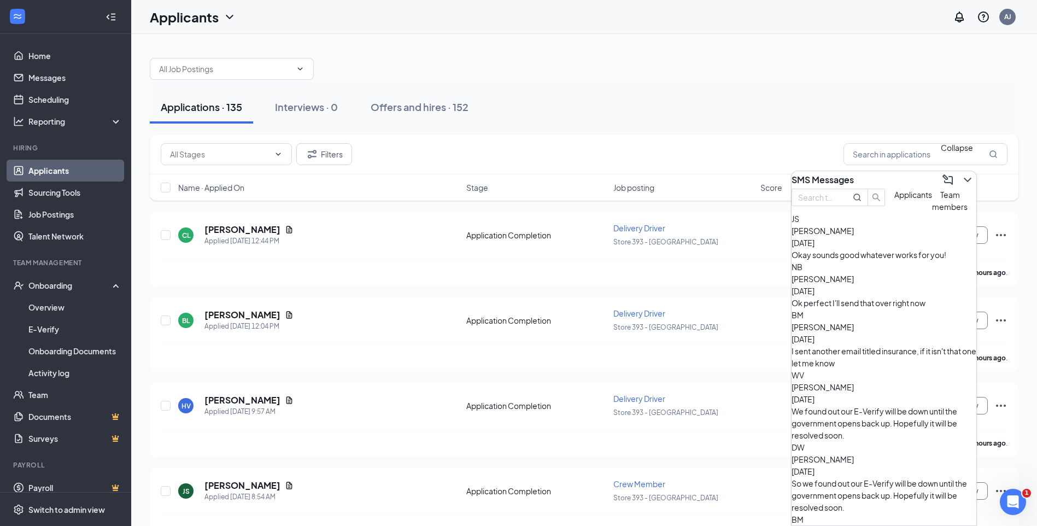
click at [961, 179] on icon "ChevronDown" at bounding box center [967, 179] width 13 height 13
